Goal: Find specific page/section: Find specific page/section

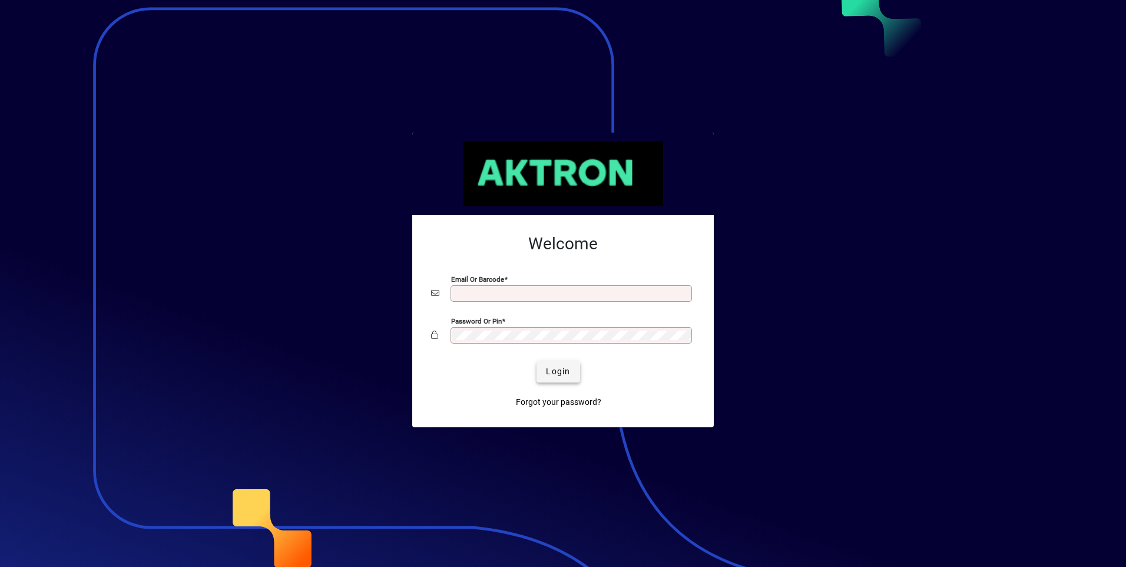
type input "**********"
click at [555, 369] on span "Login" at bounding box center [558, 371] width 24 height 12
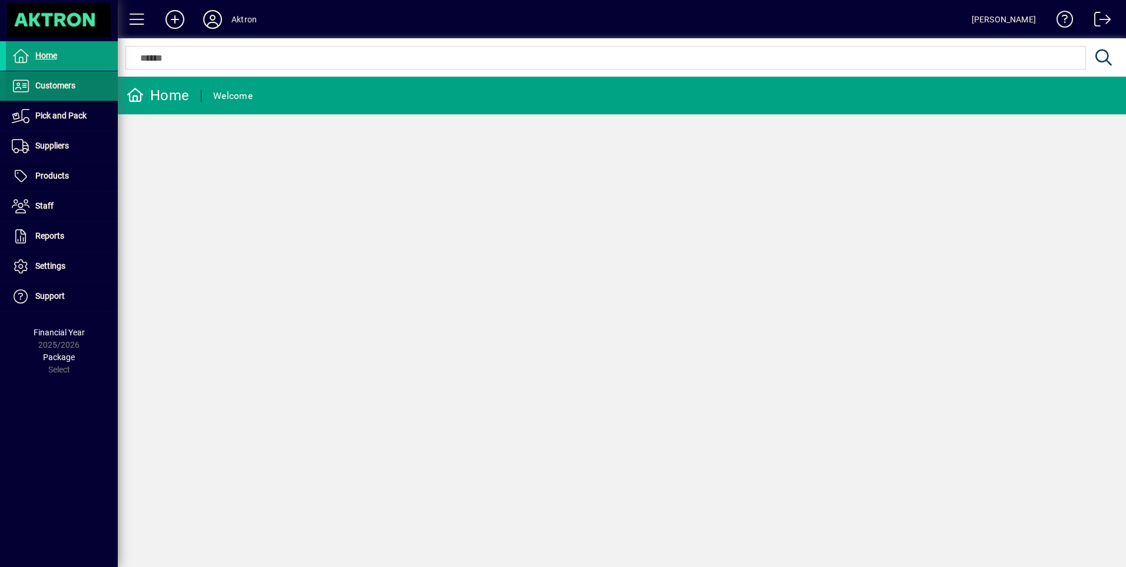
click at [51, 85] on span "Customers" at bounding box center [55, 85] width 40 height 9
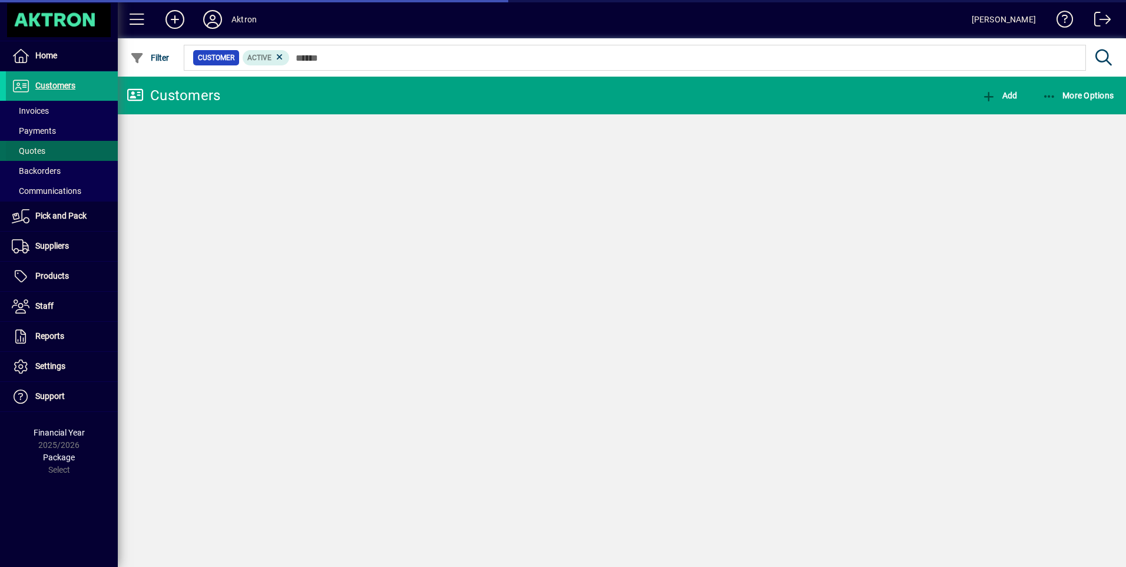
click at [41, 149] on span "Quotes" at bounding box center [29, 150] width 34 height 9
